Goal: Task Accomplishment & Management: Complete application form

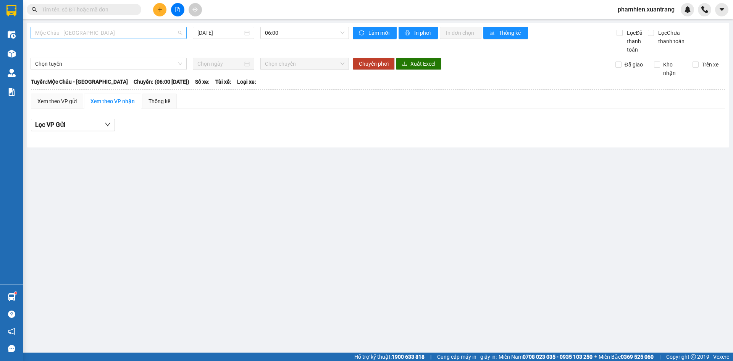
click at [126, 32] on span "Mộc Châu - [GEOGRAPHIC_DATA]" at bounding box center [108, 32] width 147 height 11
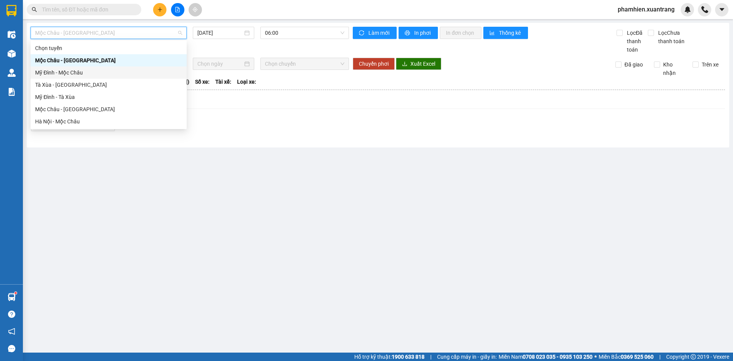
click at [92, 75] on div "Mỹ Đình - Mộc Châu" at bounding box center [108, 72] width 147 height 8
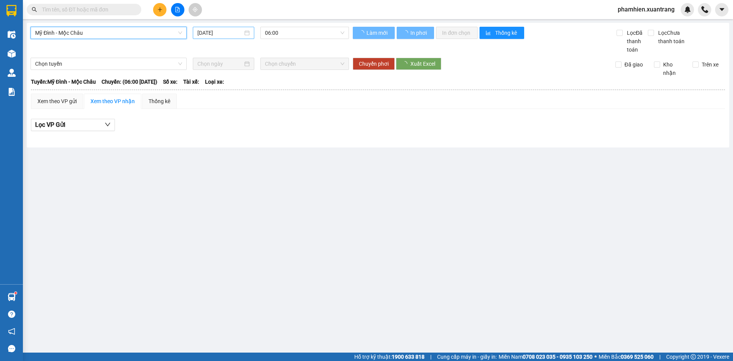
click at [216, 34] on input "[DATE]" at bounding box center [219, 33] width 45 height 8
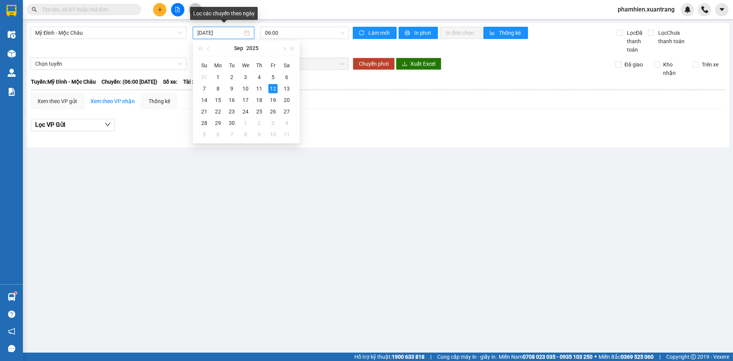
type input "[DATE]"
click at [318, 31] on span "06:00" at bounding box center [304, 32] width 79 height 11
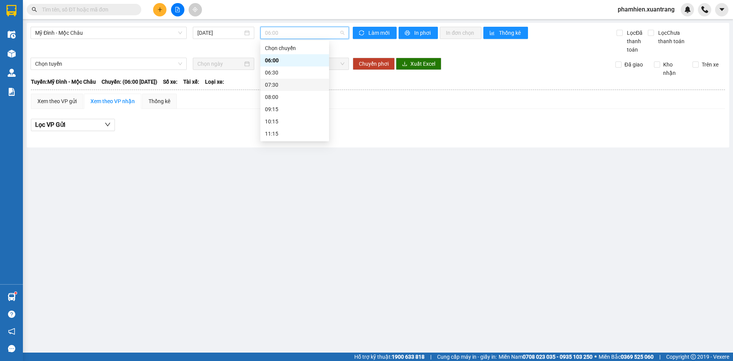
click at [275, 85] on div "07:30" at bounding box center [295, 85] width 60 height 8
click at [273, 37] on span "07:30" at bounding box center [304, 32] width 79 height 11
click at [279, 98] on div "08:00" at bounding box center [295, 97] width 60 height 8
drag, startPoint x: 210, startPoint y: 33, endPoint x: 247, endPoint y: 30, distance: 36.8
click at [211, 33] on input "[DATE]" at bounding box center [219, 33] width 45 height 8
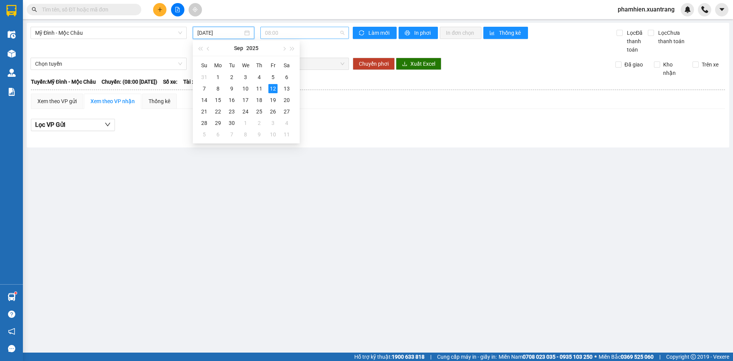
click at [273, 30] on span "08:00" at bounding box center [304, 32] width 79 height 11
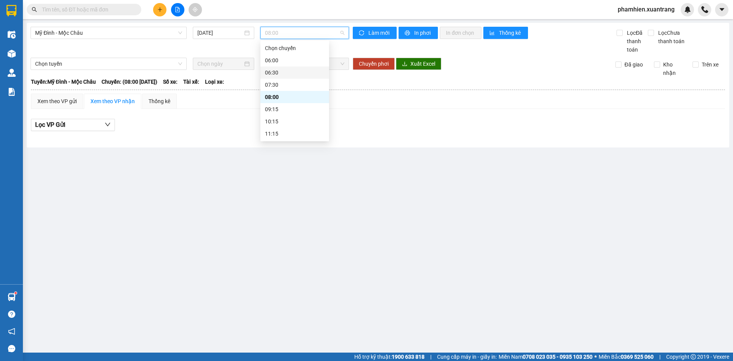
drag, startPoint x: 281, startPoint y: 71, endPoint x: 286, endPoint y: 65, distance: 8.2
click at [282, 72] on div "06:30" at bounding box center [295, 72] width 60 height 8
click at [301, 31] on span "06:30" at bounding box center [304, 32] width 79 height 11
click at [295, 58] on div "06:00" at bounding box center [295, 60] width 60 height 8
click at [294, 31] on span "06:00" at bounding box center [304, 32] width 79 height 11
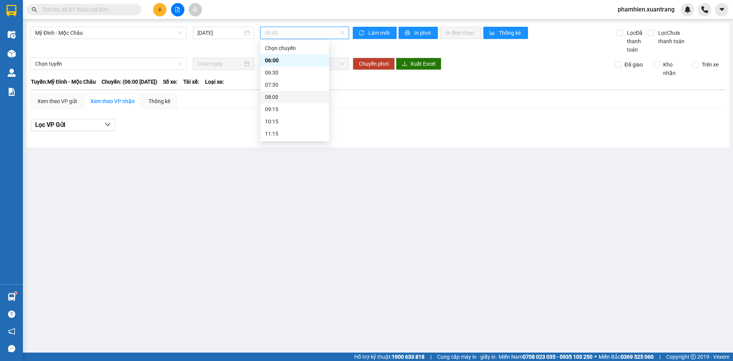
click at [292, 97] on div "08:00" at bounding box center [295, 97] width 60 height 8
click at [297, 34] on span "08:00" at bounding box center [304, 32] width 79 height 11
click at [287, 108] on div "09:15" at bounding box center [295, 109] width 60 height 8
click at [319, 35] on span "09:15" at bounding box center [304, 32] width 79 height 11
click at [305, 125] on div "10:15" at bounding box center [295, 121] width 60 height 8
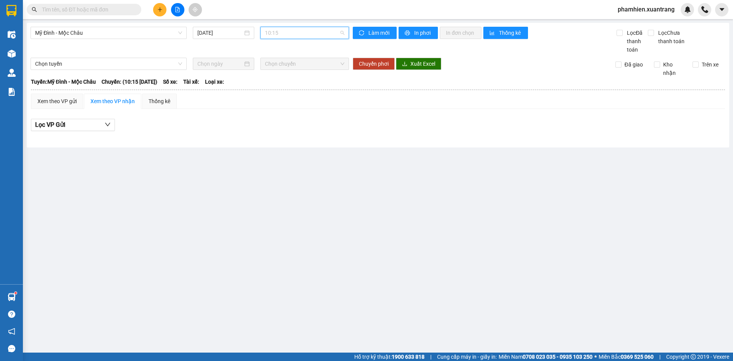
click at [307, 35] on span "10:15" at bounding box center [304, 32] width 79 height 11
click at [296, 74] on div "06:30" at bounding box center [295, 72] width 60 height 8
click at [299, 35] on span "06:30" at bounding box center [304, 32] width 79 height 11
click at [291, 62] on div "06:00" at bounding box center [295, 60] width 60 height 8
click at [292, 36] on span "06:00" at bounding box center [304, 32] width 79 height 11
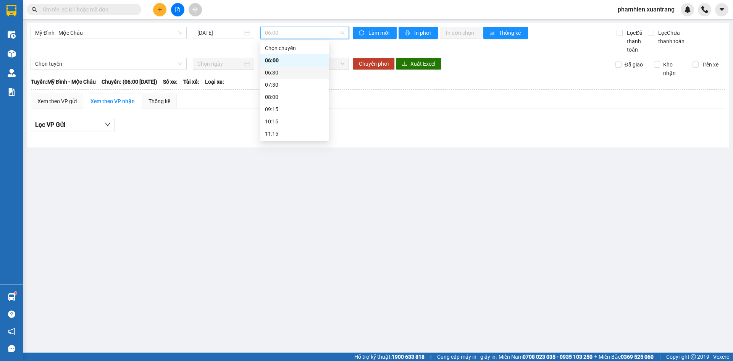
click at [278, 71] on div "06:30" at bounding box center [295, 72] width 60 height 8
click at [277, 29] on span "06:30" at bounding box center [304, 32] width 79 height 11
click at [277, 54] on div "Chọn chuyến" at bounding box center [294, 48] width 69 height 12
click at [285, 28] on span "06:30" at bounding box center [304, 32] width 79 height 11
click at [287, 102] on div "08:00" at bounding box center [294, 97] width 69 height 12
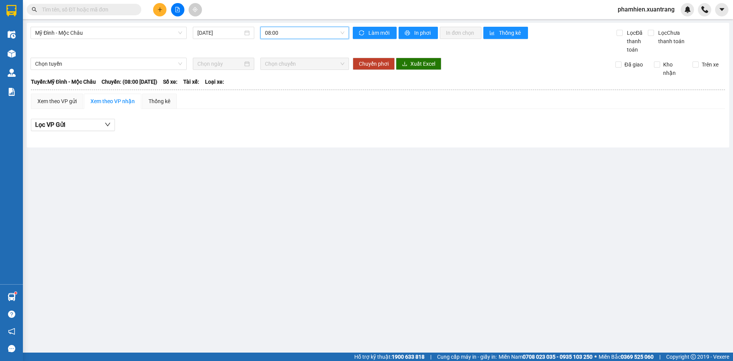
click at [296, 31] on span "08:00" at bounding box center [304, 32] width 79 height 11
click at [290, 108] on div "09:15" at bounding box center [295, 109] width 60 height 8
click at [303, 34] on span "09:15" at bounding box center [304, 32] width 79 height 11
click at [81, 37] on span "Mỹ Đình - Mộc Châu" at bounding box center [108, 32] width 147 height 11
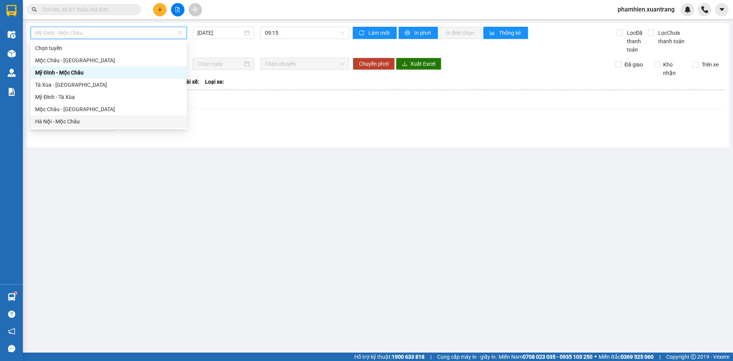
click at [72, 123] on div "Hà Nội - Mộc Châu" at bounding box center [108, 121] width 147 height 8
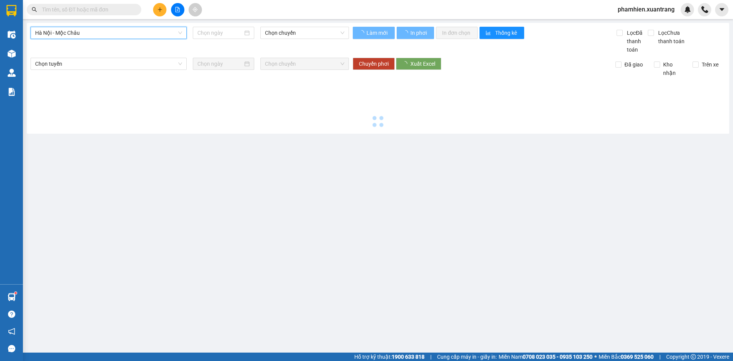
type input "[DATE]"
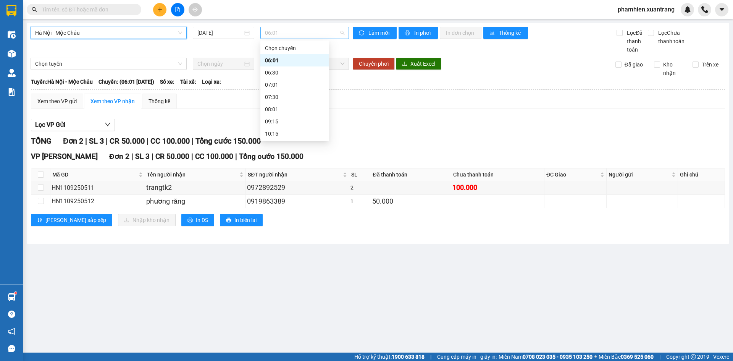
click at [271, 35] on span "06:01" at bounding box center [304, 32] width 79 height 11
click at [281, 70] on div "06:30" at bounding box center [295, 72] width 60 height 8
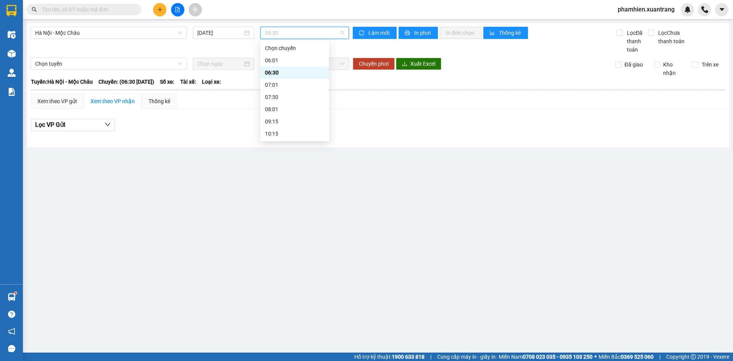
click at [291, 35] on span "06:30" at bounding box center [304, 32] width 79 height 11
click at [275, 97] on div "07:30" at bounding box center [295, 97] width 60 height 8
click at [299, 39] on div "Hà Nội - Mộc Châu [DATE] 07:30 07:30" at bounding box center [190, 40] width 318 height 27
click at [291, 36] on span "07:30" at bounding box center [304, 32] width 79 height 11
click at [284, 112] on div "08:01" at bounding box center [295, 109] width 60 height 8
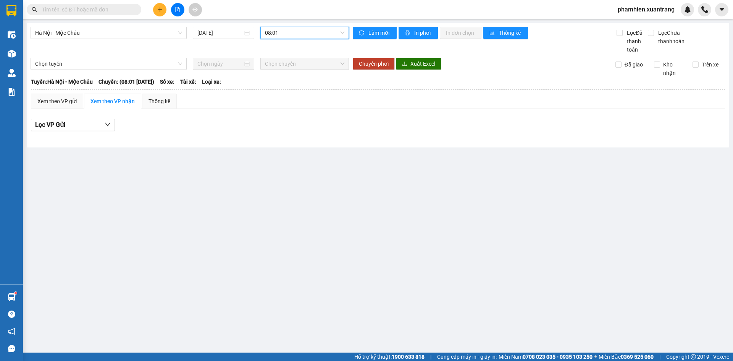
click at [301, 29] on span "08:01" at bounding box center [304, 32] width 79 height 11
click at [291, 73] on div "06:30" at bounding box center [295, 72] width 60 height 8
click at [292, 29] on span "06:30" at bounding box center [304, 32] width 79 height 11
click at [291, 58] on div "06:01" at bounding box center [295, 60] width 60 height 8
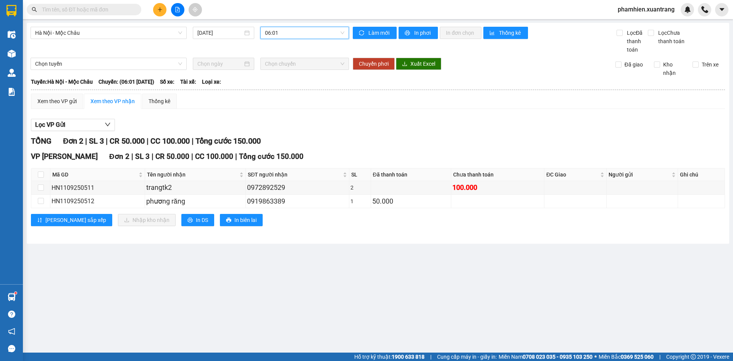
click at [295, 31] on span "06:01" at bounding box center [304, 32] width 79 height 11
click at [282, 85] on div "07:01" at bounding box center [295, 85] width 60 height 8
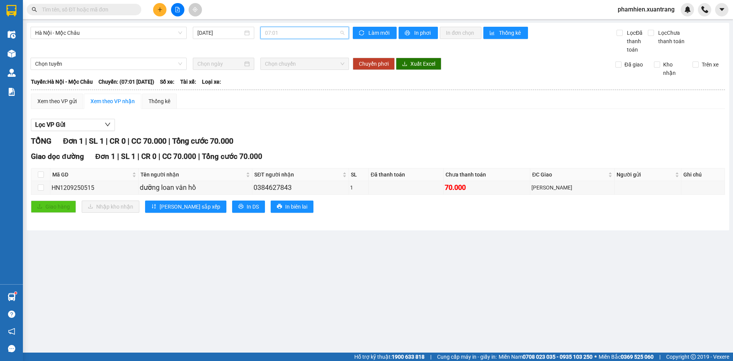
click at [294, 31] on span "07:01" at bounding box center [304, 32] width 79 height 11
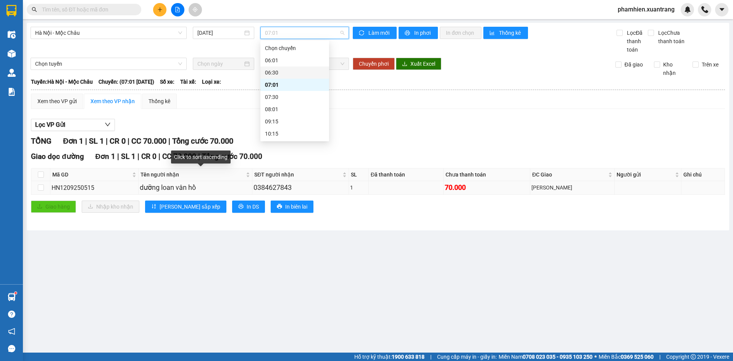
click at [253, 185] on td "dưỡng loan vân hồ" at bounding box center [196, 187] width 114 height 13
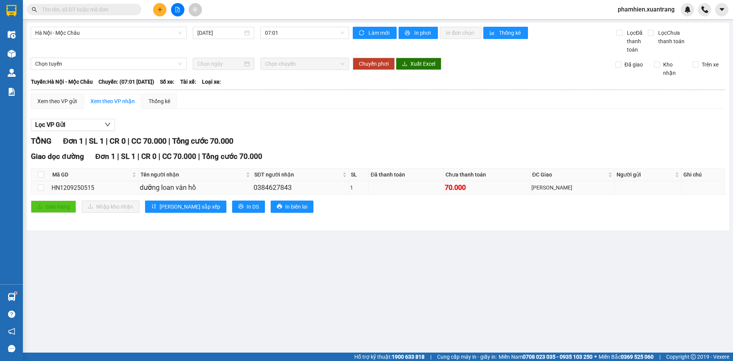
click at [274, 189] on div "0384627843" at bounding box center [300, 187] width 94 height 11
copy div "0384627843"
click at [86, 189] on div "HN1209250515" at bounding box center [94, 188] width 85 height 10
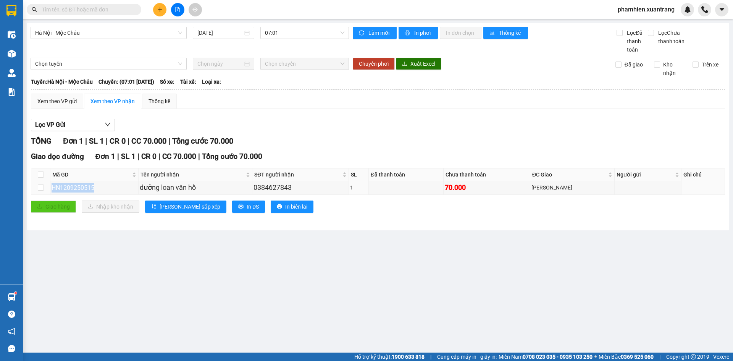
copy div "HN1209250515"
click at [98, 10] on input "text" at bounding box center [87, 9] width 90 height 8
paste input "HN1209250515"
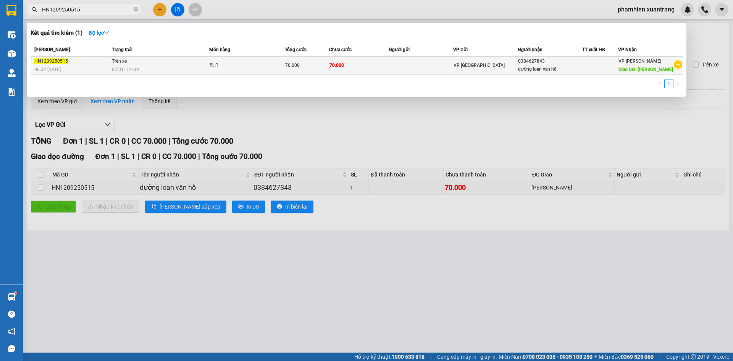
type input "HN1209250515"
click at [300, 63] on div "70.000" at bounding box center [307, 65] width 44 height 8
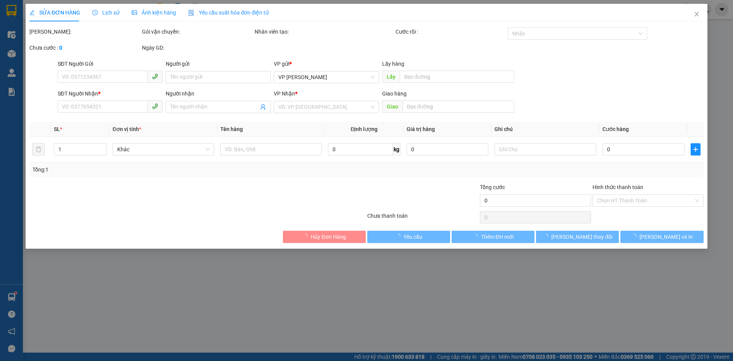
type input "0384627843"
type input "dưỡng loan vân hồ"
type input "[PERSON_NAME]"
type input "70.000"
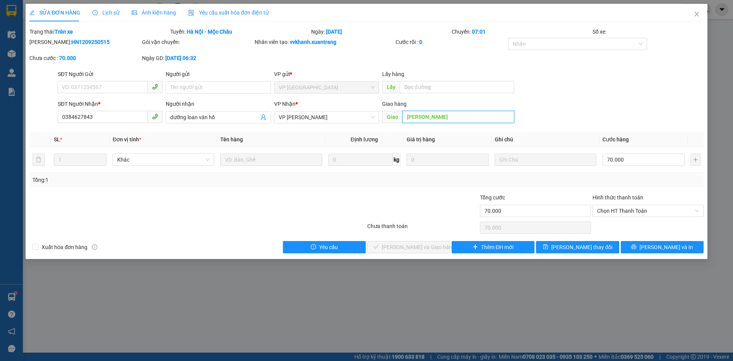
click at [463, 115] on input "[PERSON_NAME]" at bounding box center [458, 117] width 112 height 12
click at [463, 110] on div "Giao hàng" at bounding box center [448, 105] width 132 height 11
click at [464, 117] on input "[PERSON_NAME]" at bounding box center [458, 117] width 112 height 12
type input "[PERSON_NAME] tr"
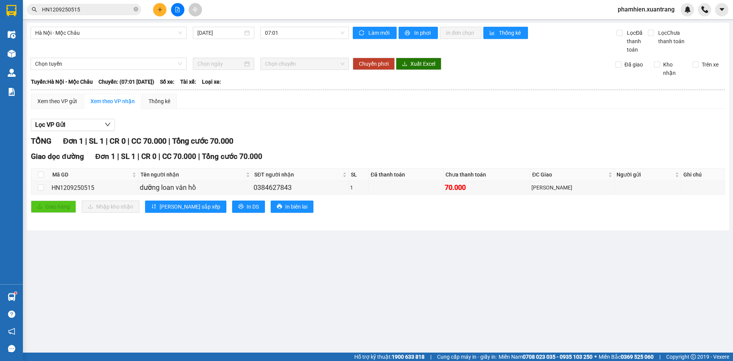
click at [131, 19] on div "Kết quả tìm kiếm ( 1 ) Bộ lọc Mã ĐH Trạng thái Món hàng Tổng cước Chưa cước Ngư…" at bounding box center [366, 9] width 733 height 19
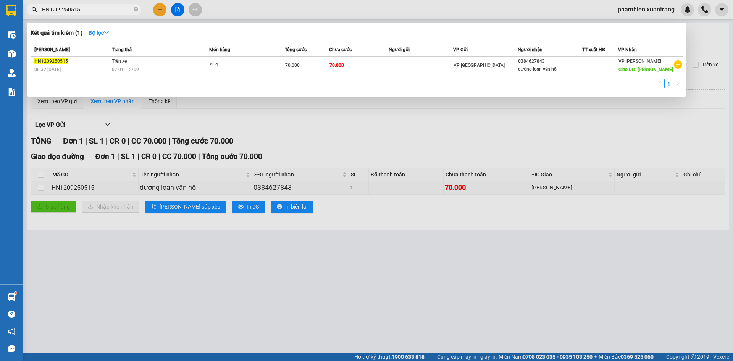
click at [127, 13] on input "HN1209250515" at bounding box center [87, 9] width 90 height 8
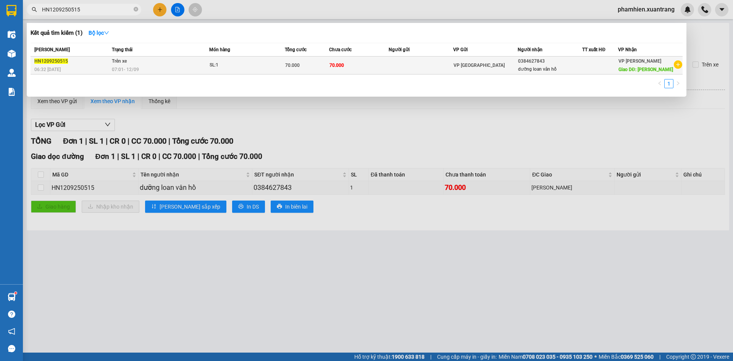
click at [436, 67] on td at bounding box center [421, 65] width 65 height 18
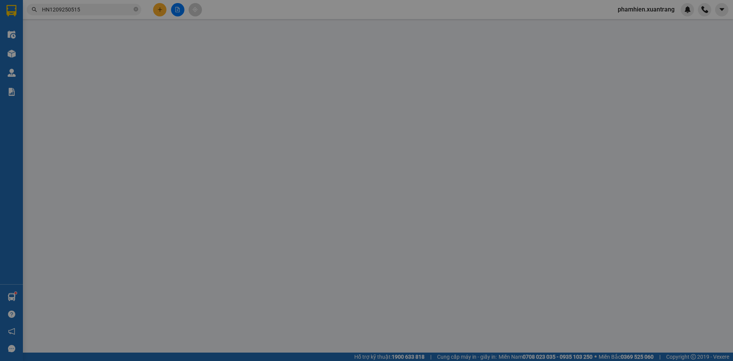
type input "0384627843"
type input "dưỡng loan vân hồ"
type input "[PERSON_NAME]"
type input "70.000"
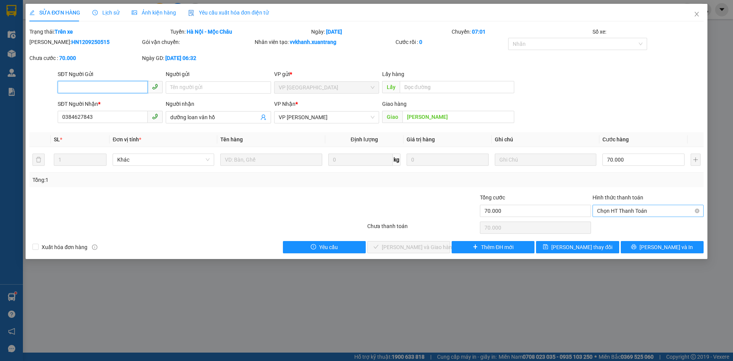
click at [622, 210] on span "Chọn HT Thanh Toán" at bounding box center [648, 210] width 102 height 11
click at [621, 227] on div "Tại văn phòng" at bounding box center [648, 226] width 102 height 8
type input "0"
click at [428, 247] on span "[PERSON_NAME] và Giao hàng" at bounding box center [418, 247] width 73 height 8
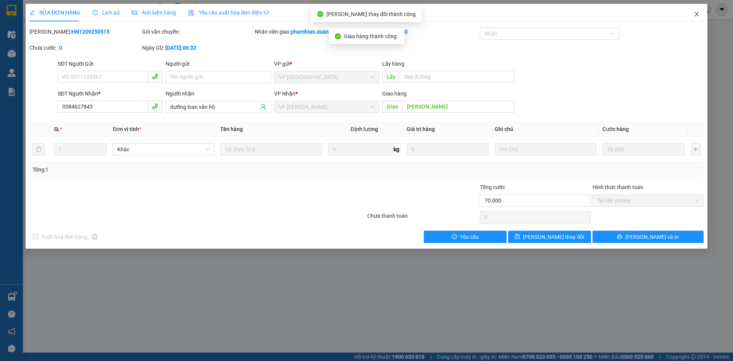
click at [695, 13] on icon "close" at bounding box center [696, 14] width 4 height 5
